Goal: Communication & Community: Answer question/provide support

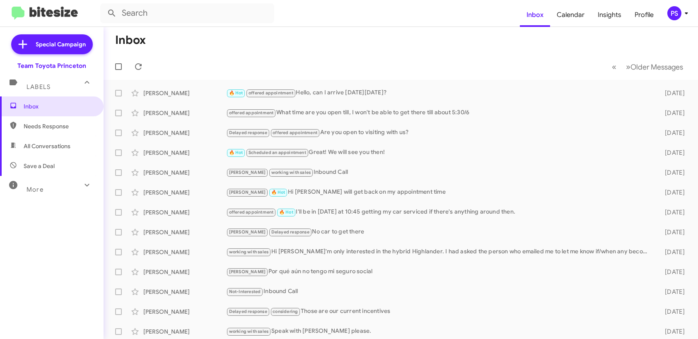
click at [683, 16] on icon at bounding box center [687, 13] width 10 height 10
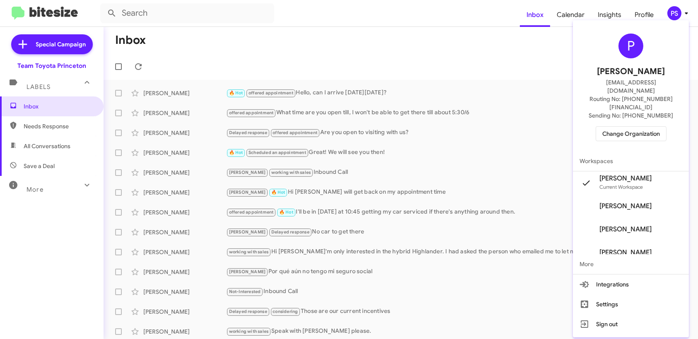
click at [232, 48] on div at bounding box center [349, 169] width 698 height 339
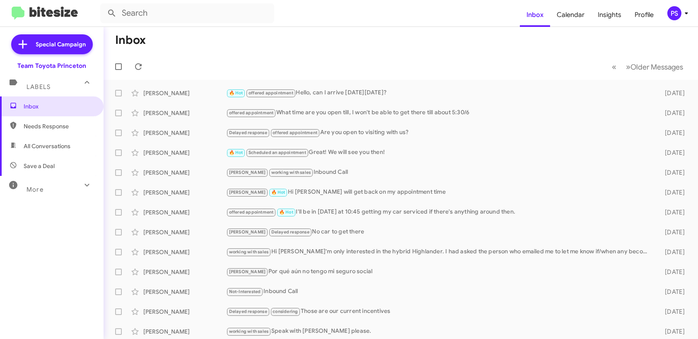
click at [676, 14] on div "PS" at bounding box center [674, 13] width 14 height 14
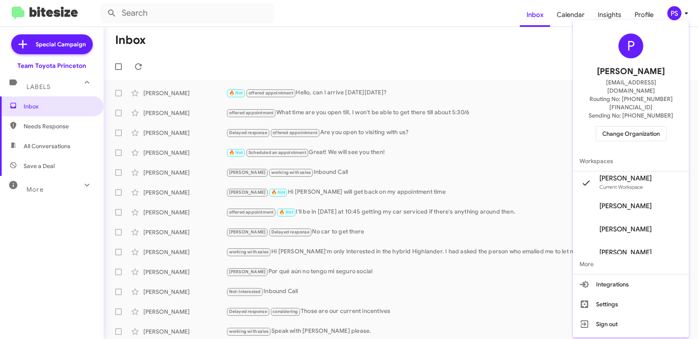
click at [639, 127] on span "Change Organization" at bounding box center [631, 134] width 58 height 14
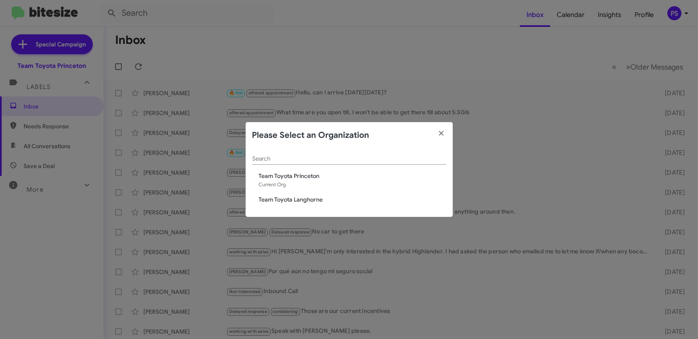
click at [305, 201] on span "Team Toyota Langhorne" at bounding box center [352, 200] width 187 height 8
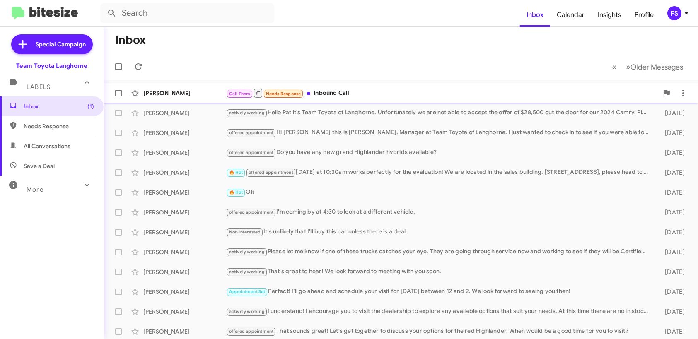
click at [358, 91] on div "Call Them Needs Response Inbound Call" at bounding box center [442, 93] width 432 height 10
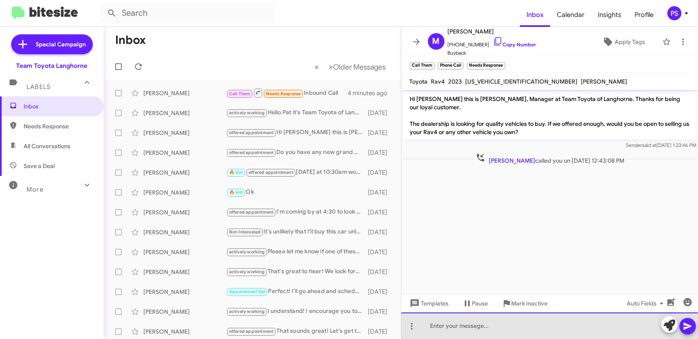
click at [527, 326] on div at bounding box center [549, 326] width 297 height 27
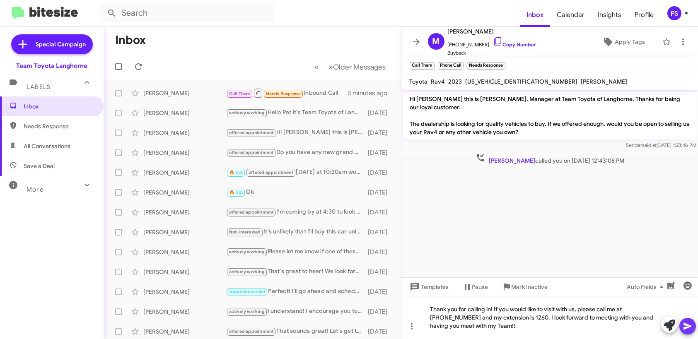
click at [684, 322] on icon at bounding box center [688, 326] width 10 height 10
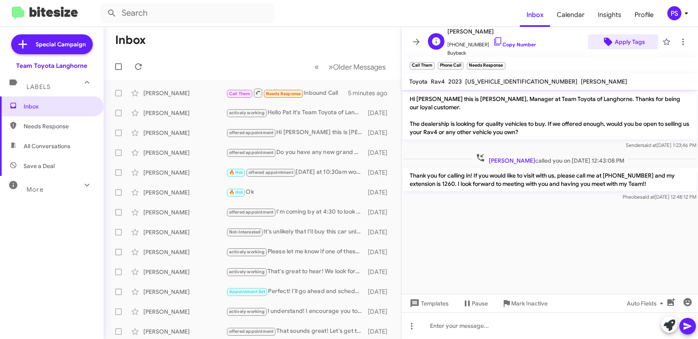
click at [633, 46] on span "Apply Tags" at bounding box center [630, 41] width 30 height 15
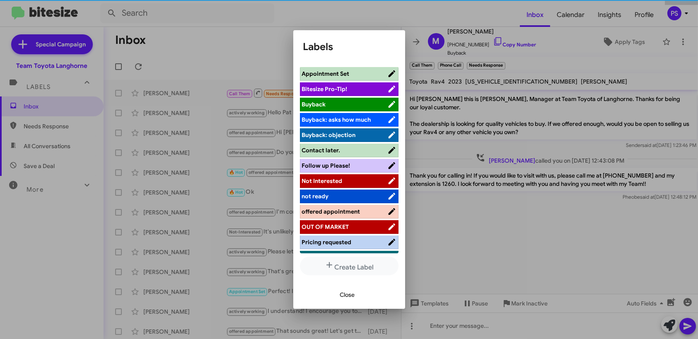
scroll to position [104, 0]
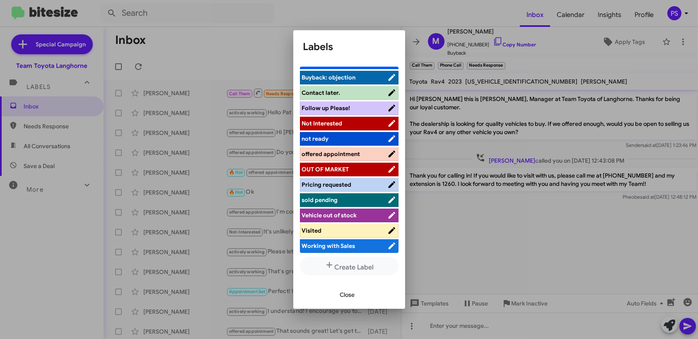
click at [355, 296] on button "Close" at bounding box center [348, 295] width 28 height 15
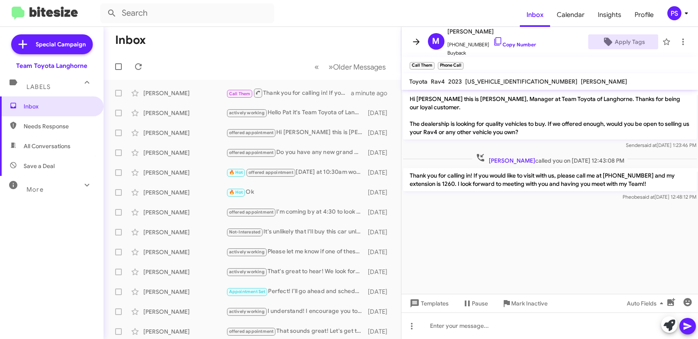
click at [416, 43] on icon at bounding box center [416, 42] width 10 height 10
